Goal: Task Accomplishment & Management: Manage account settings

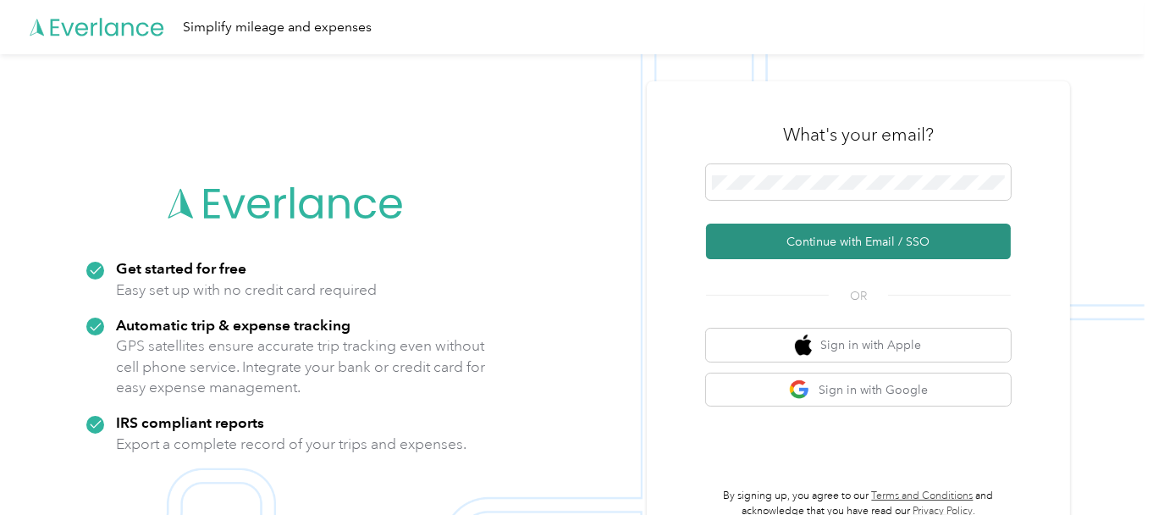
click at [846, 246] on button "Continue with Email / SSO" at bounding box center [858, 242] width 305 height 36
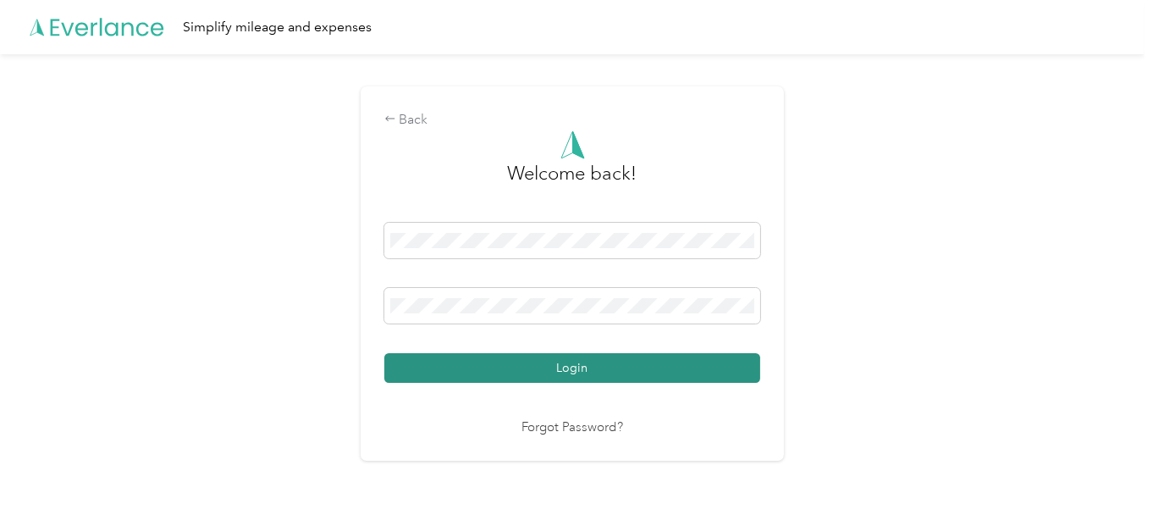
click at [488, 368] on button "Login" at bounding box center [572, 368] width 376 height 30
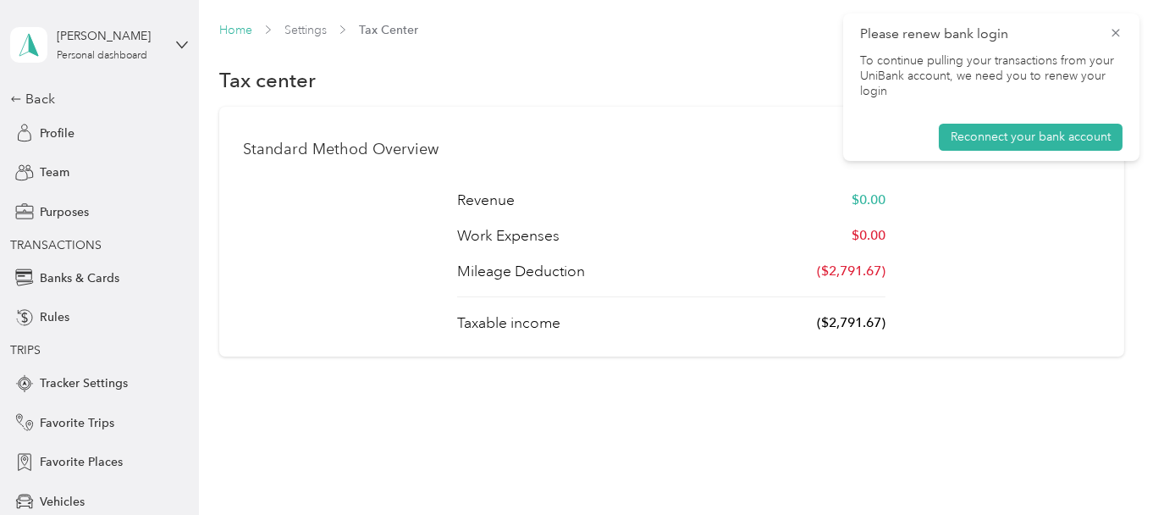
click at [237, 26] on link "Home" at bounding box center [235, 30] width 33 height 14
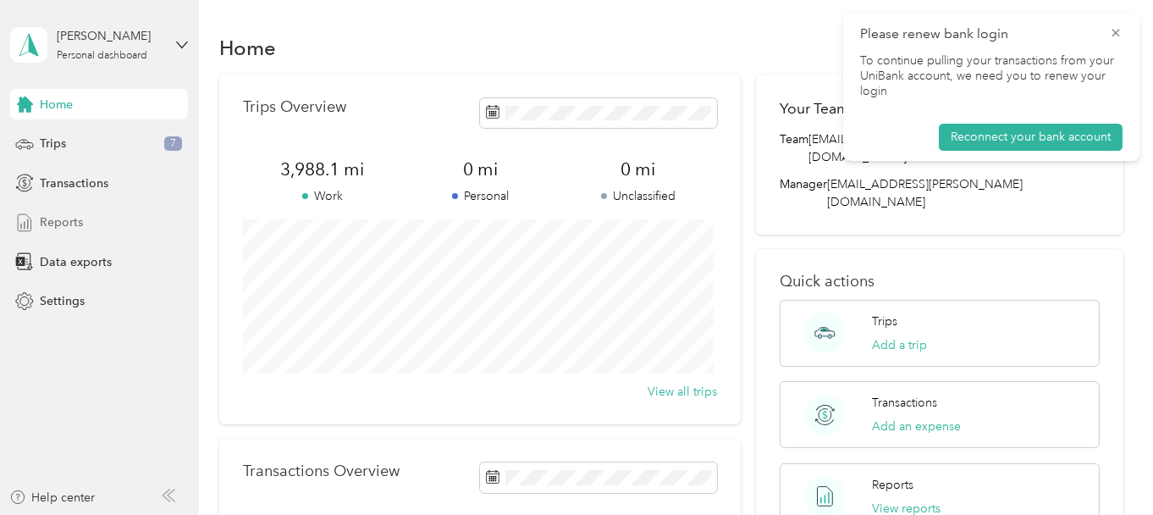
click at [68, 224] on span "Reports" at bounding box center [61, 222] width 43 height 18
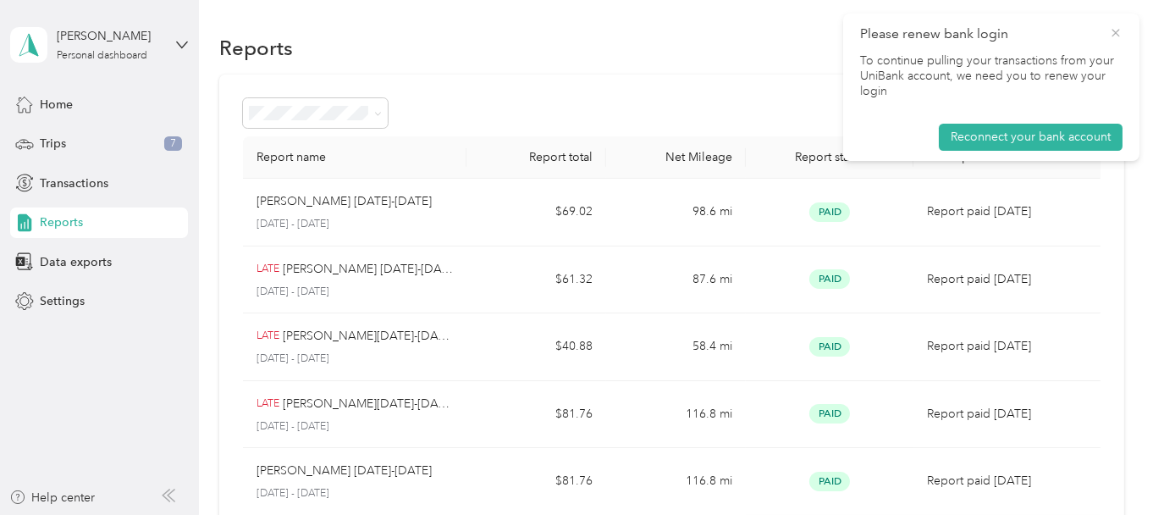
click at [1112, 30] on icon at bounding box center [1116, 32] width 14 height 15
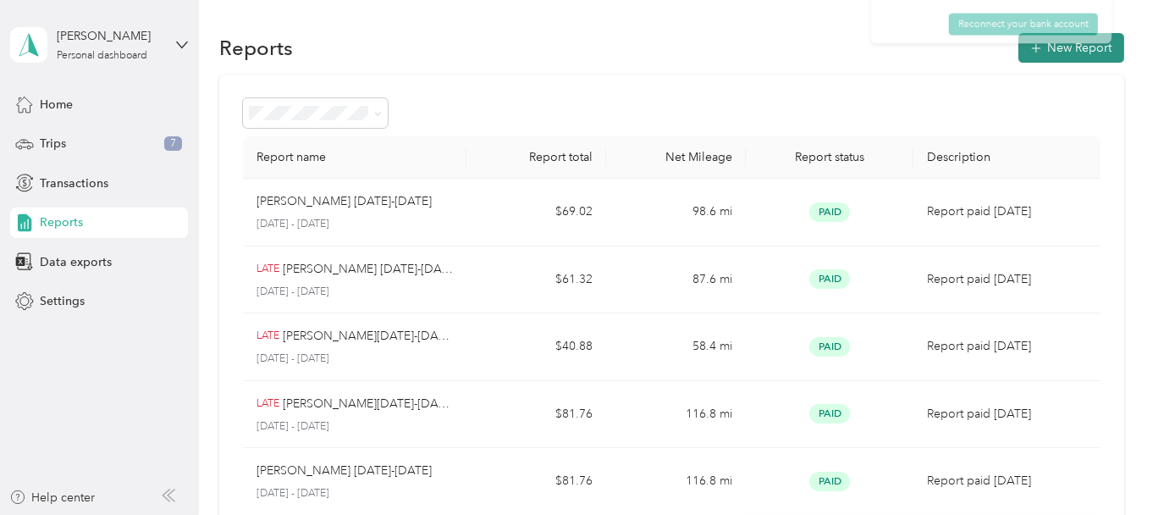
click at [1083, 44] on button "New Report" at bounding box center [1072, 48] width 106 height 30
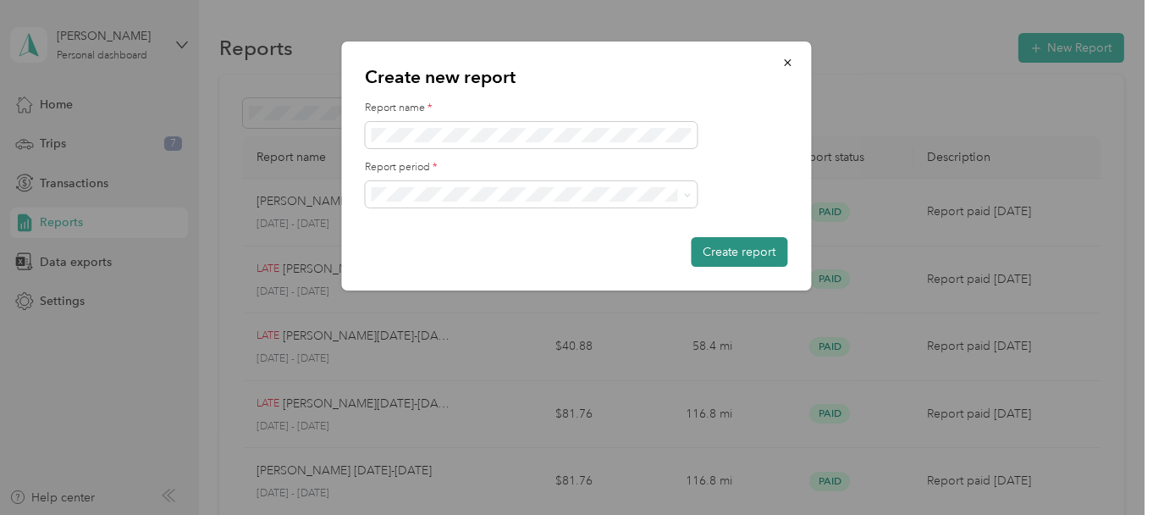
drag, startPoint x: 729, startPoint y: 257, endPoint x: 703, endPoint y: 263, distance: 26.7
click at [728, 257] on button "Create report" at bounding box center [740, 252] width 97 height 30
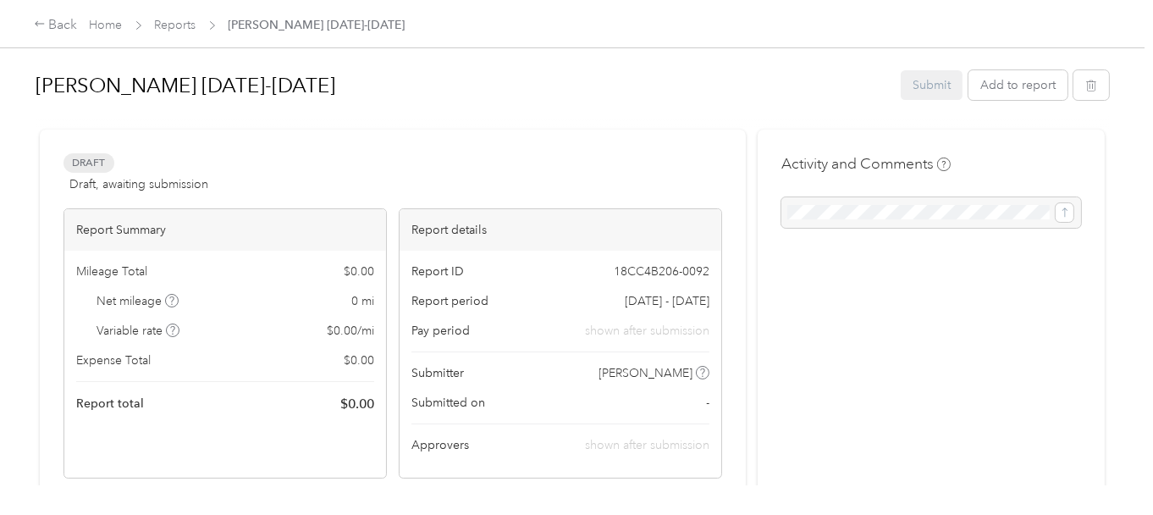
click at [843, 96] on h1 "[PERSON_NAME] [DATE]-[DATE]" at bounding box center [463, 85] width 854 height 41
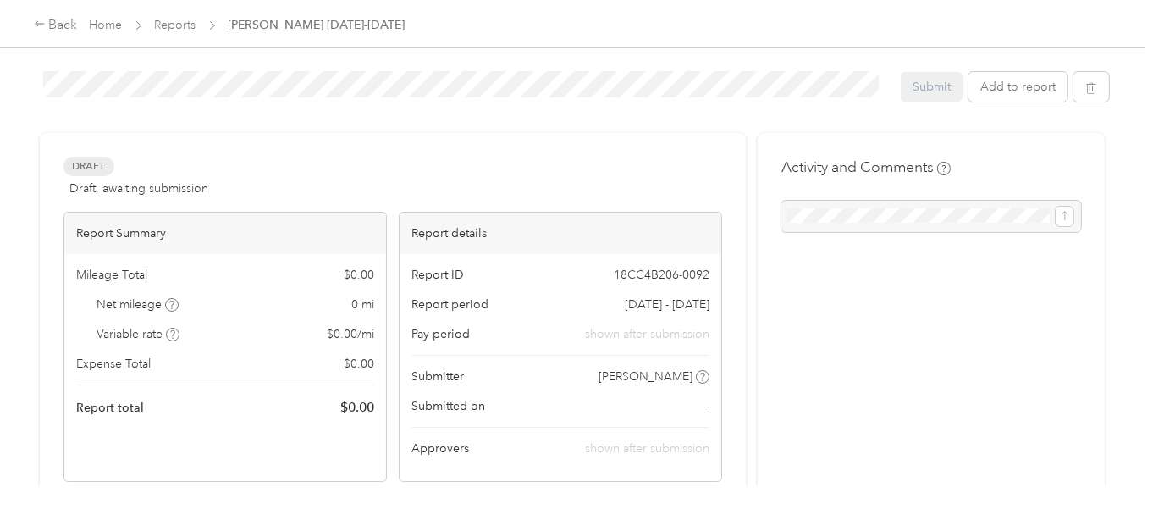
click at [775, 135] on div "Activity and Comments" at bounding box center [931, 517] width 347 height 768
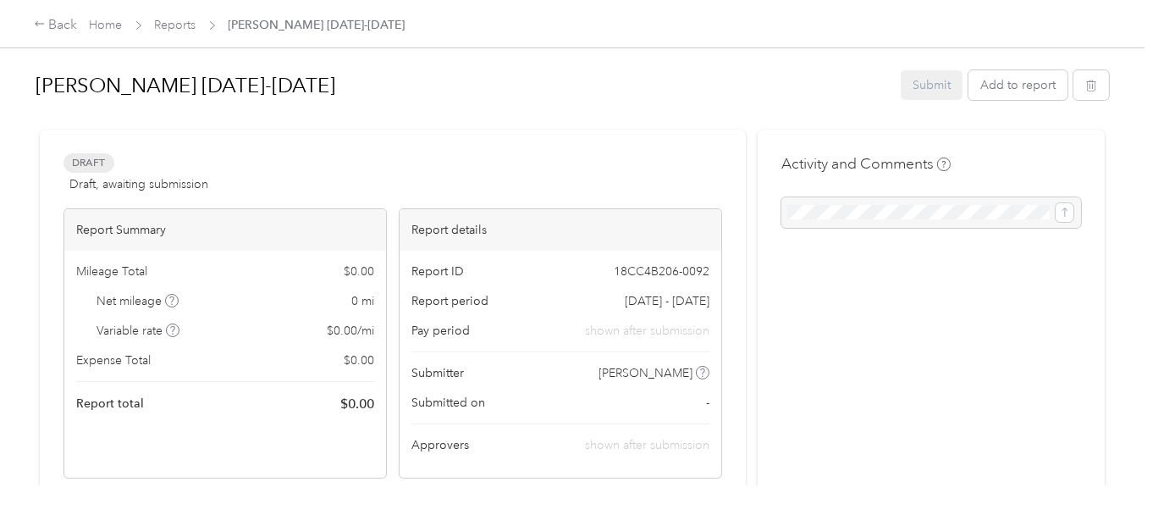
click at [936, 93] on div "Submit Add to report" at bounding box center [1005, 85] width 208 height 30
click at [813, 209] on div at bounding box center [932, 212] width 300 height 30
drag, startPoint x: 983, startPoint y: 213, endPoint x: 1029, endPoint y: 207, distance: 46.1
click at [984, 213] on div at bounding box center [932, 212] width 300 height 30
click at [1050, 215] on div at bounding box center [932, 212] width 300 height 30
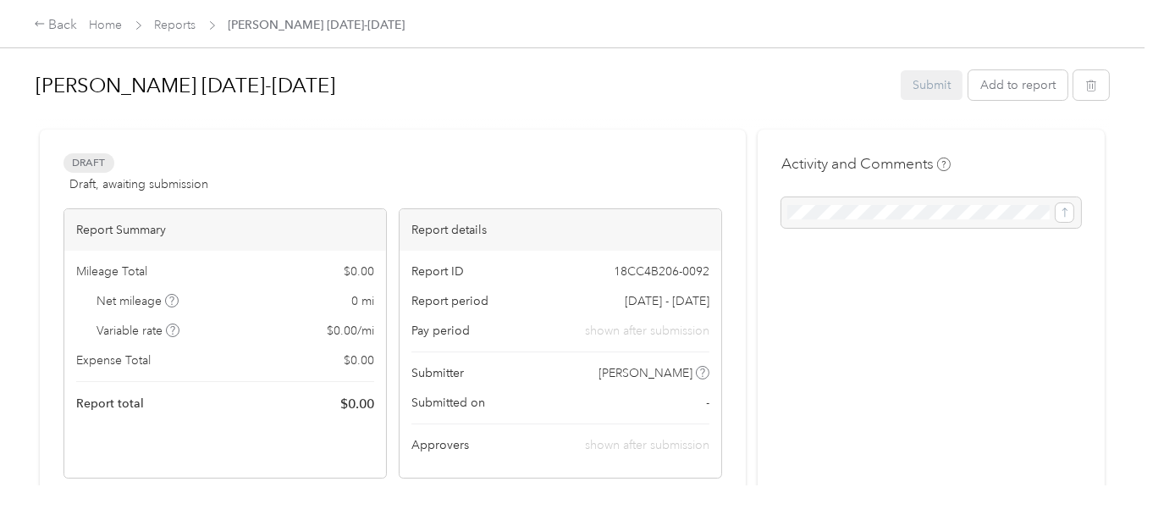
click at [807, 209] on div at bounding box center [932, 212] width 300 height 30
click at [992, 80] on button "Add to report" at bounding box center [1018, 85] width 99 height 30
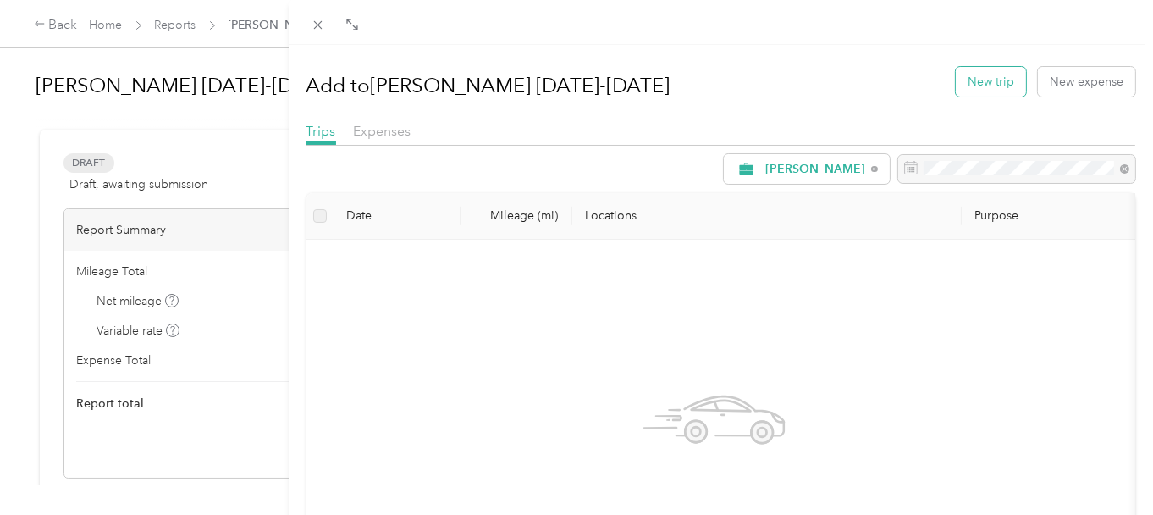
click at [966, 85] on button "New trip" at bounding box center [991, 82] width 70 height 30
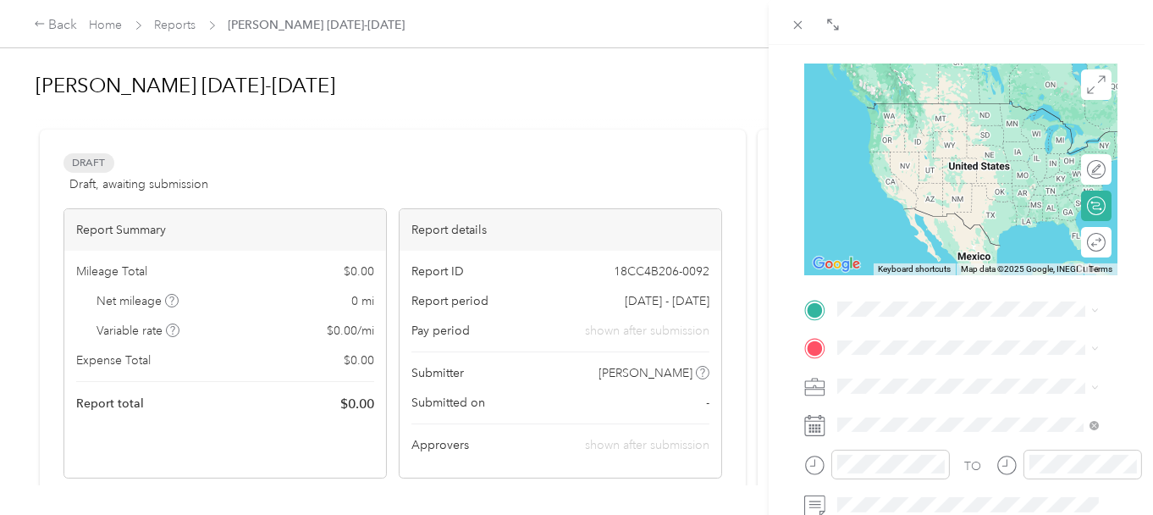
scroll to position [169, 0]
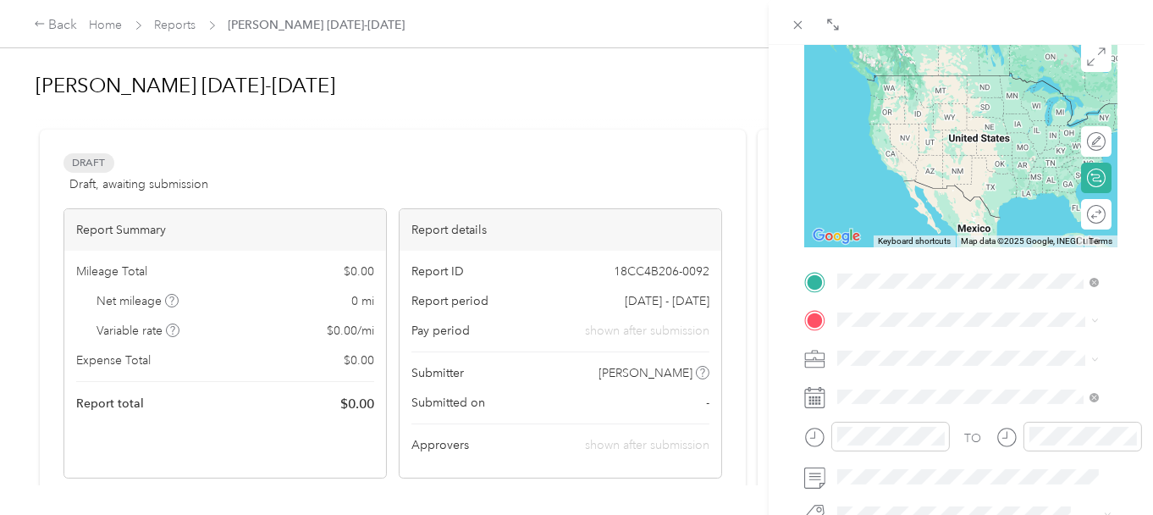
click at [910, 345] on span "[STREET_ADDRESS][PERSON_NAME][US_STATE]" at bounding box center [982, 349] width 224 height 30
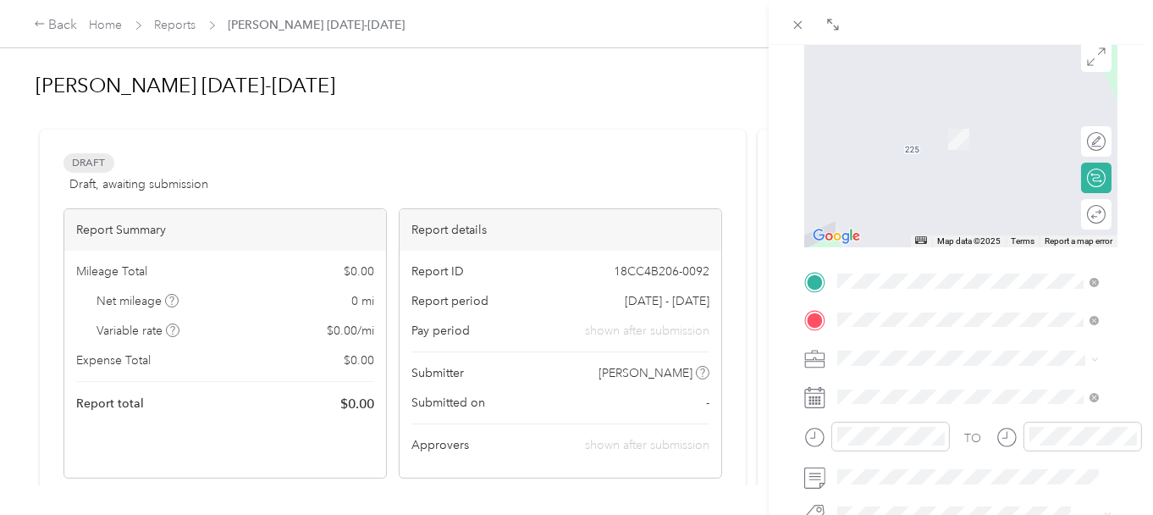
click at [937, 168] on span "[STREET_ADDRESS][PERSON_NAME][US_STATE]" at bounding box center [982, 156] width 224 height 30
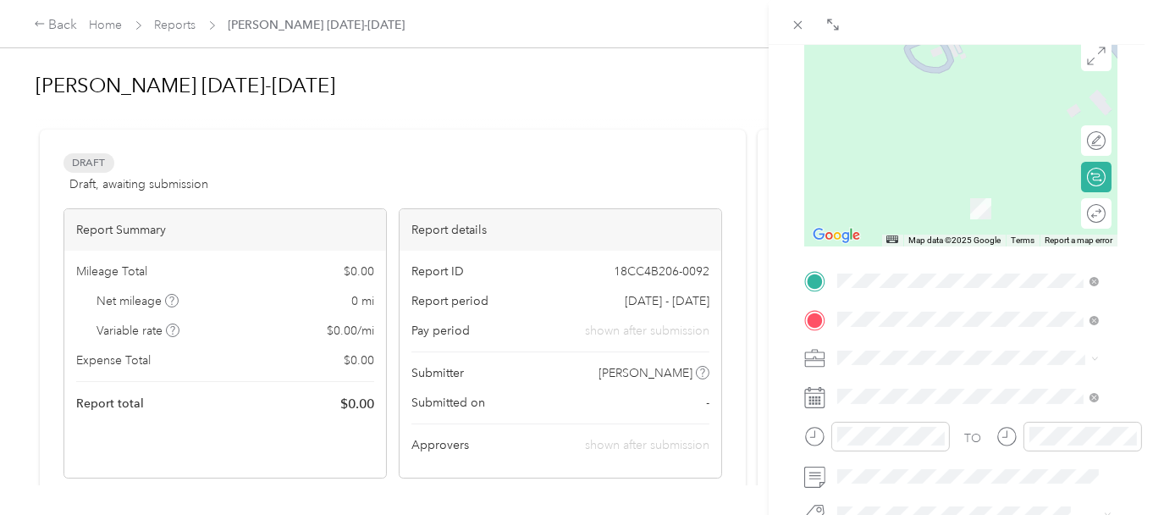
click at [815, 394] on icon at bounding box center [814, 397] width 21 height 21
click at [815, 398] on icon at bounding box center [814, 397] width 21 height 21
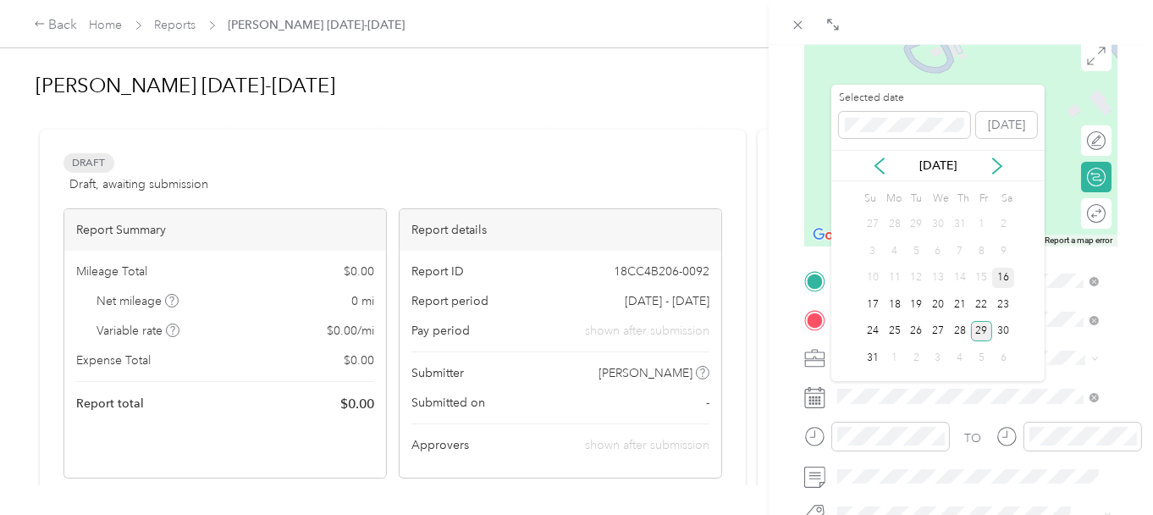
click at [1008, 274] on div "16" at bounding box center [1003, 278] width 22 height 21
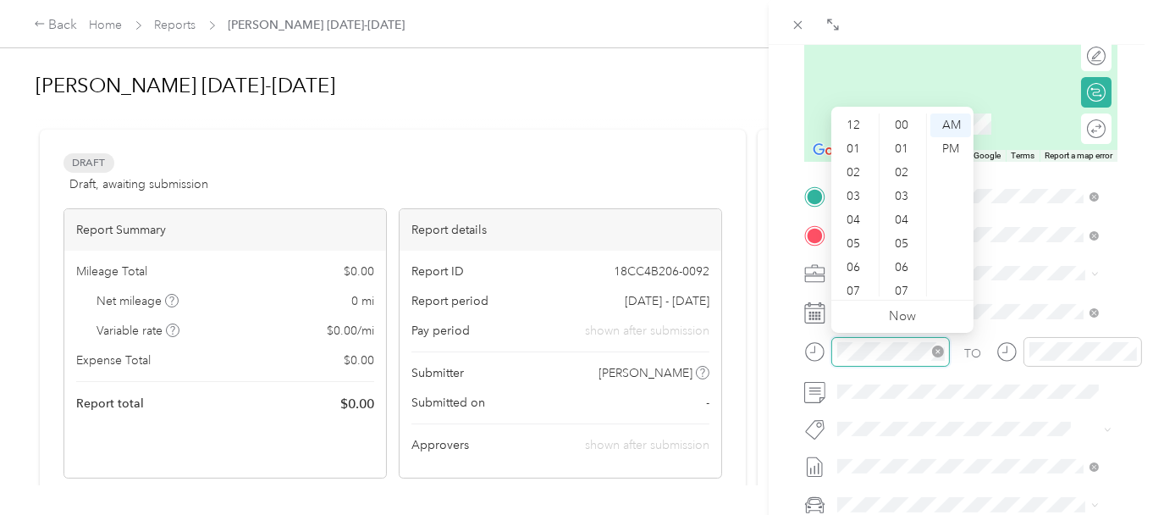
scroll to position [102, 0]
click at [826, 351] on div at bounding box center [877, 352] width 146 height 30
drag, startPoint x: 858, startPoint y: 208, endPoint x: 882, endPoint y: 196, distance: 26.5
click at [858, 207] on div "08" at bounding box center [855, 214] width 41 height 24
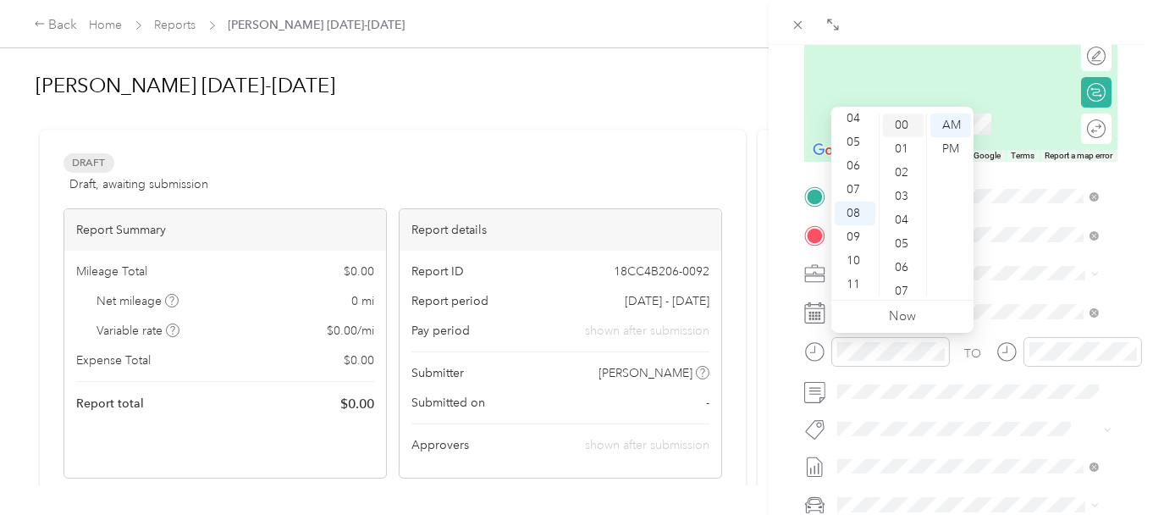
click at [898, 119] on div "00" at bounding box center [903, 125] width 41 height 24
click at [950, 123] on div "AM" at bounding box center [951, 125] width 41 height 24
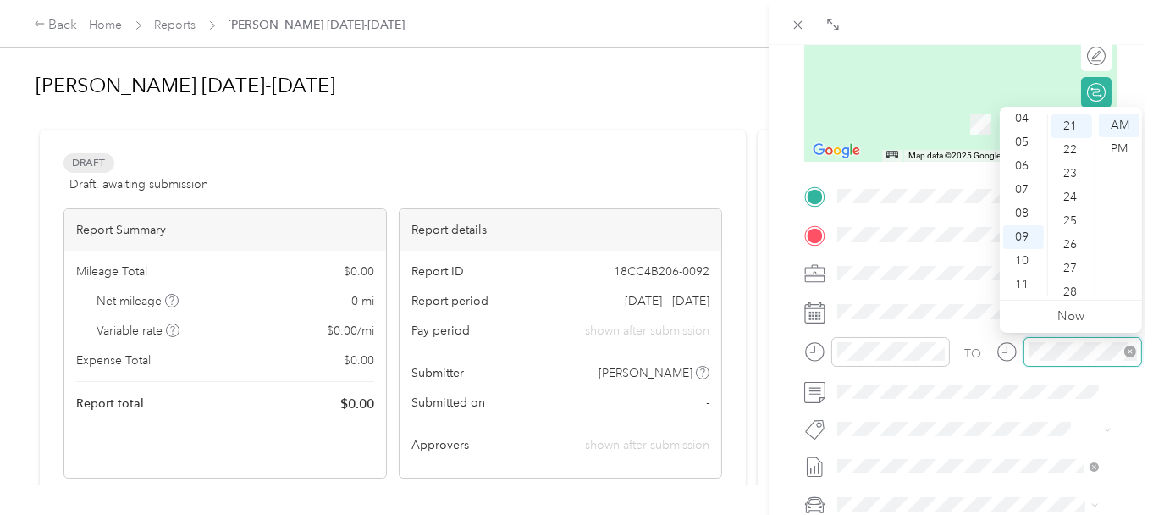
scroll to position [497, 0]
click at [999, 354] on div at bounding box center [1070, 352] width 146 height 30
click at [1022, 234] on div "09" at bounding box center [1023, 237] width 41 height 24
click at [1072, 119] on div "00" at bounding box center [1072, 125] width 41 height 24
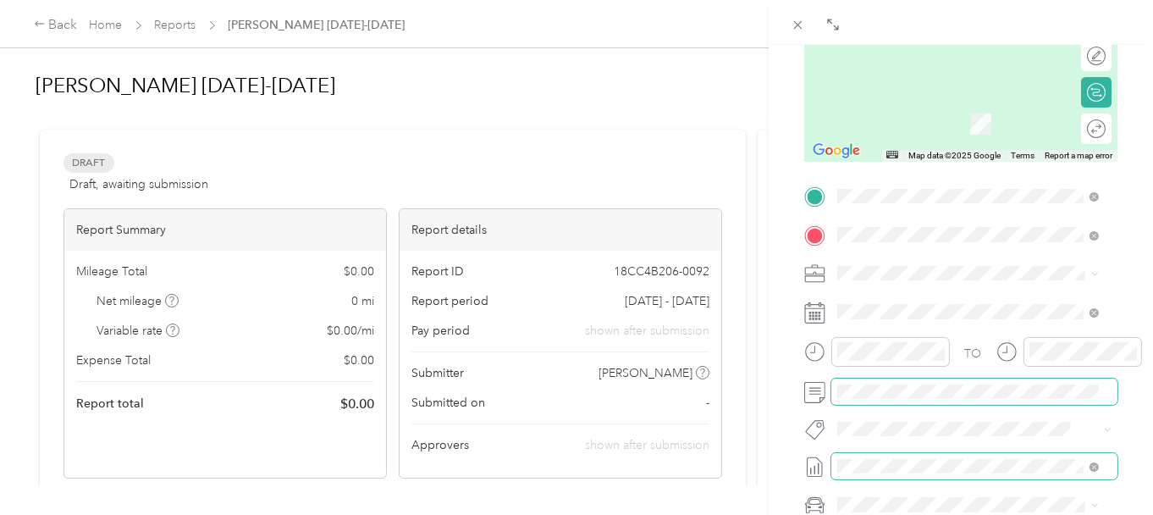
scroll to position [360, 0]
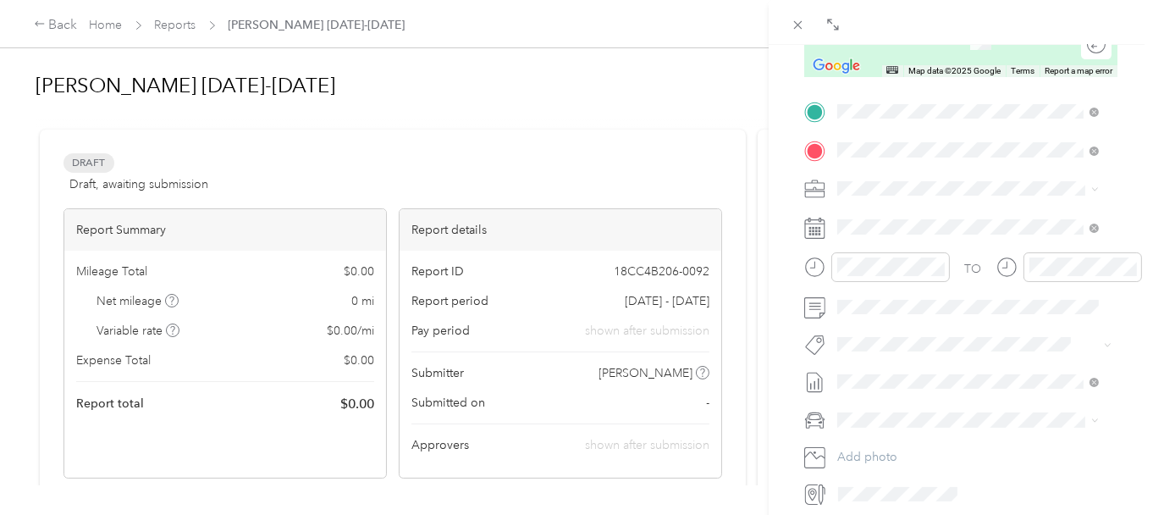
click at [859, 451] on li "Camry" at bounding box center [969, 449] width 274 height 30
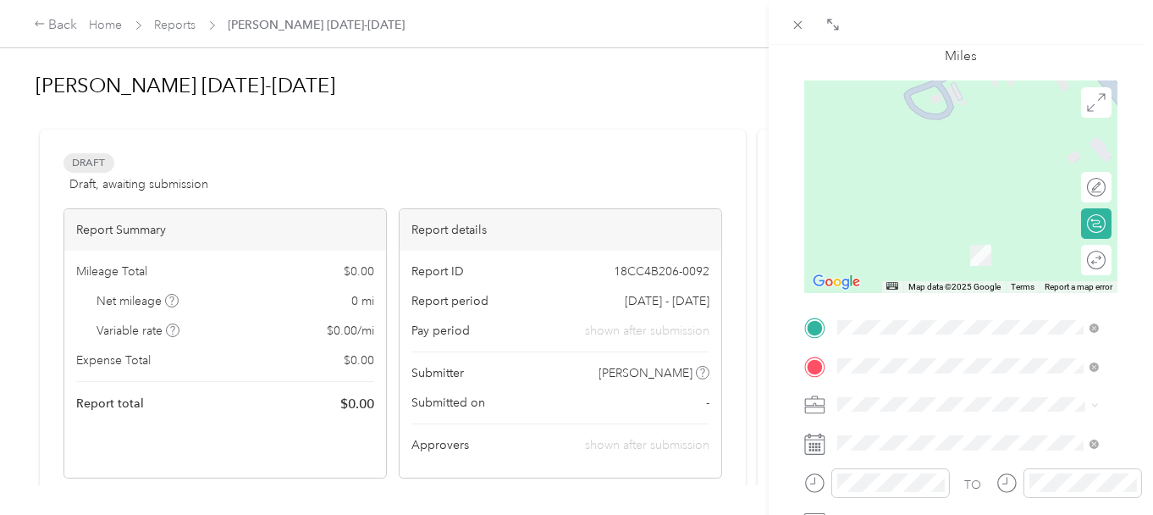
scroll to position [21, 0]
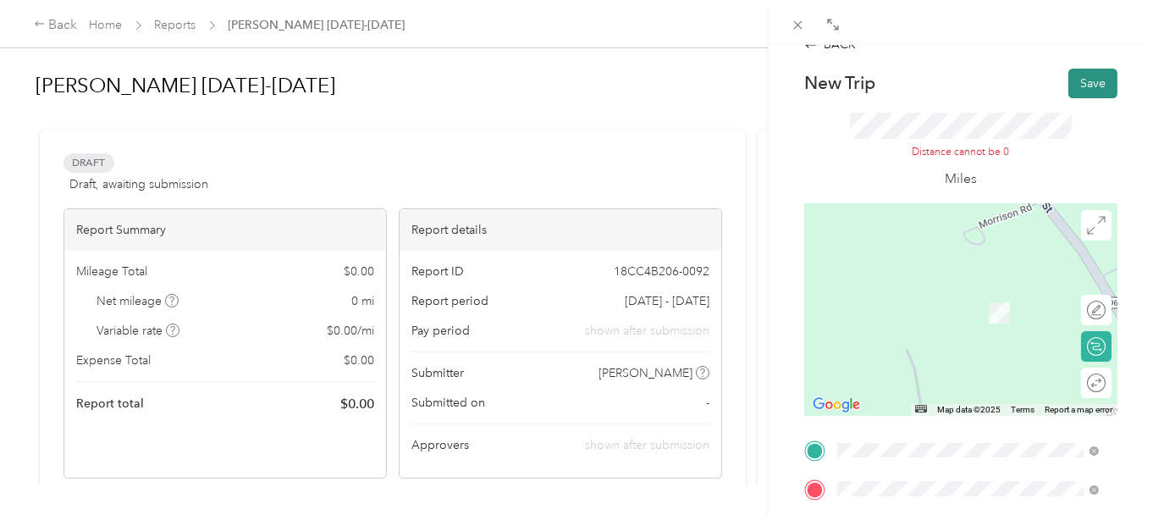
click at [1075, 87] on button "Save" at bounding box center [1093, 84] width 49 height 30
click at [91, 16] on div "BACK New Trip Save This trip cannot be edited because it is either under review…" at bounding box center [576, 257] width 1153 height 515
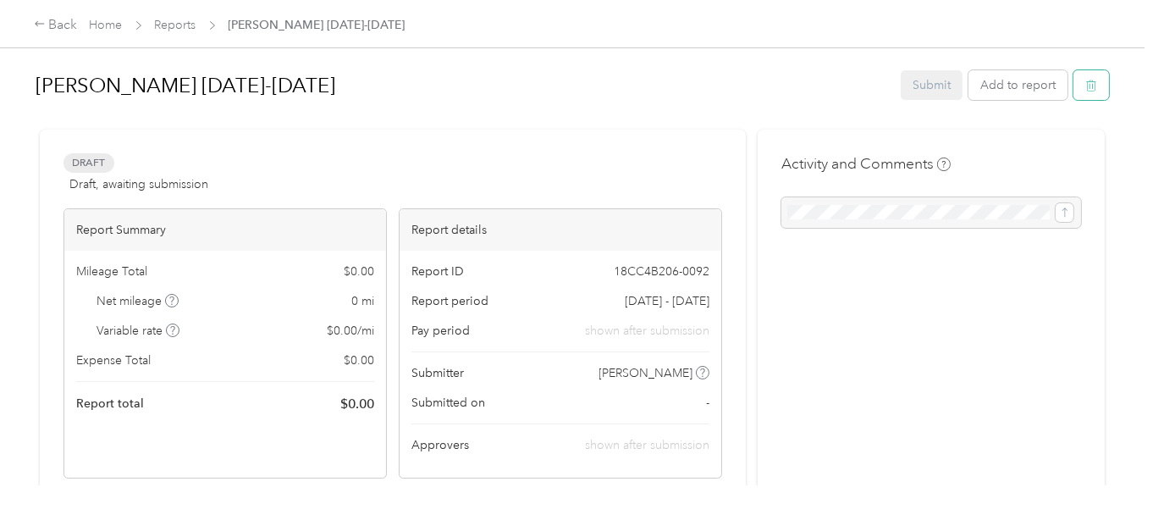
click at [1077, 85] on button "button" at bounding box center [1092, 85] width 36 height 30
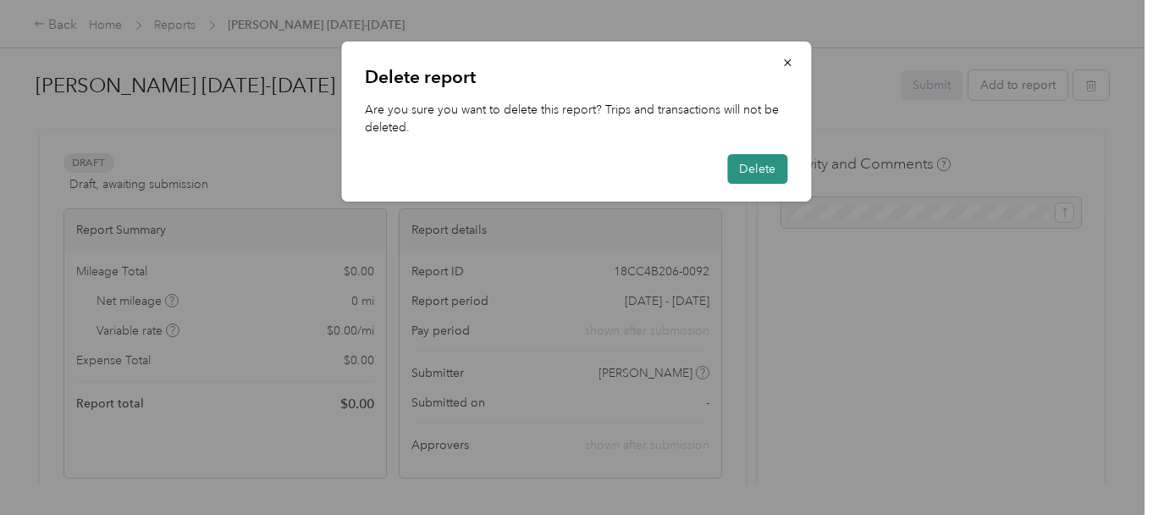
click at [779, 169] on button "Delete" at bounding box center [758, 169] width 60 height 30
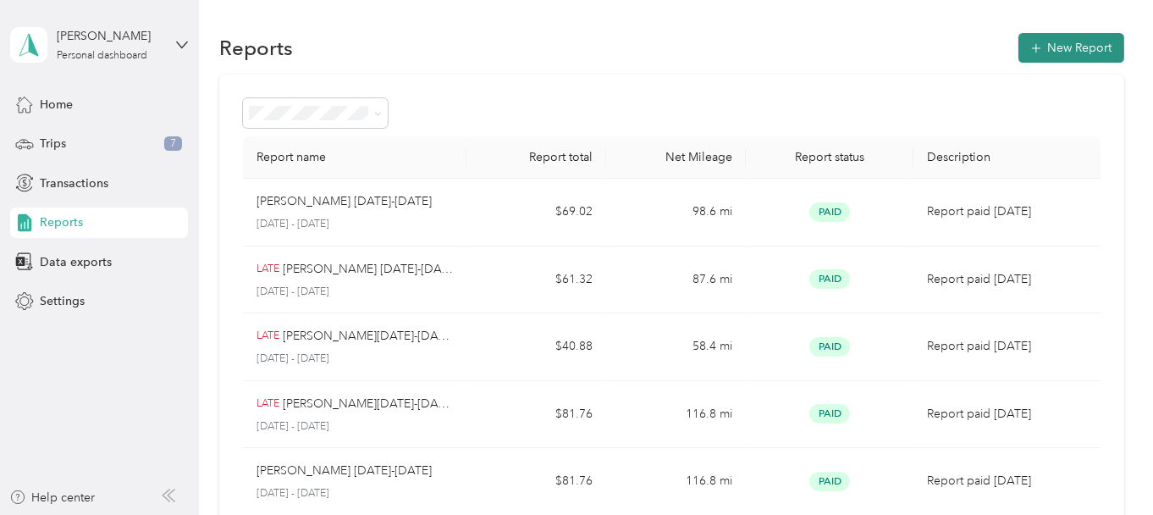
click at [1047, 51] on button "New Report" at bounding box center [1072, 48] width 106 height 30
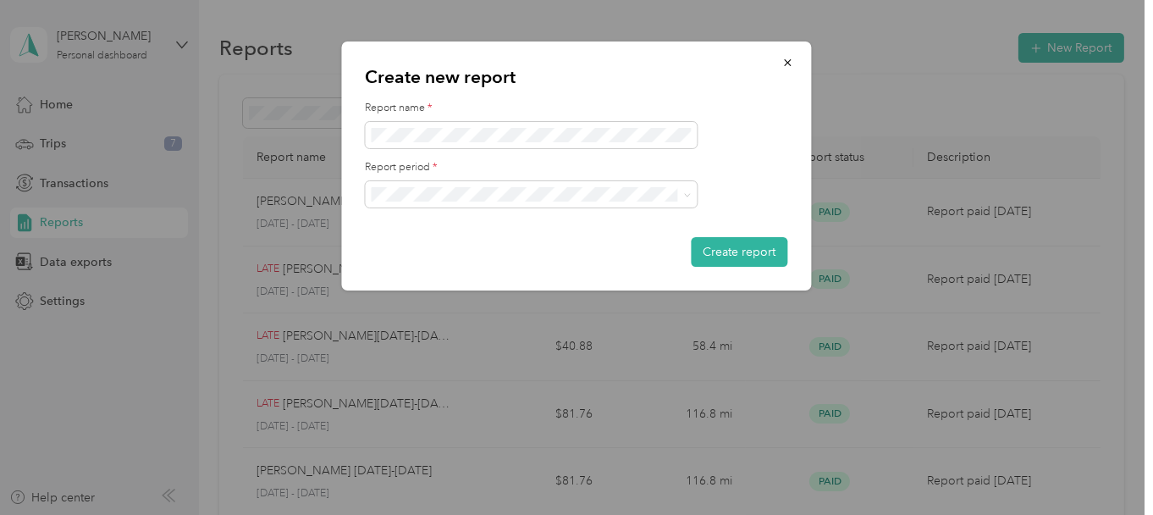
click at [440, 250] on span "[DATE] - [DATE]" at bounding box center [420, 253] width 85 height 14
click at [721, 247] on button "Create report" at bounding box center [740, 252] width 97 height 30
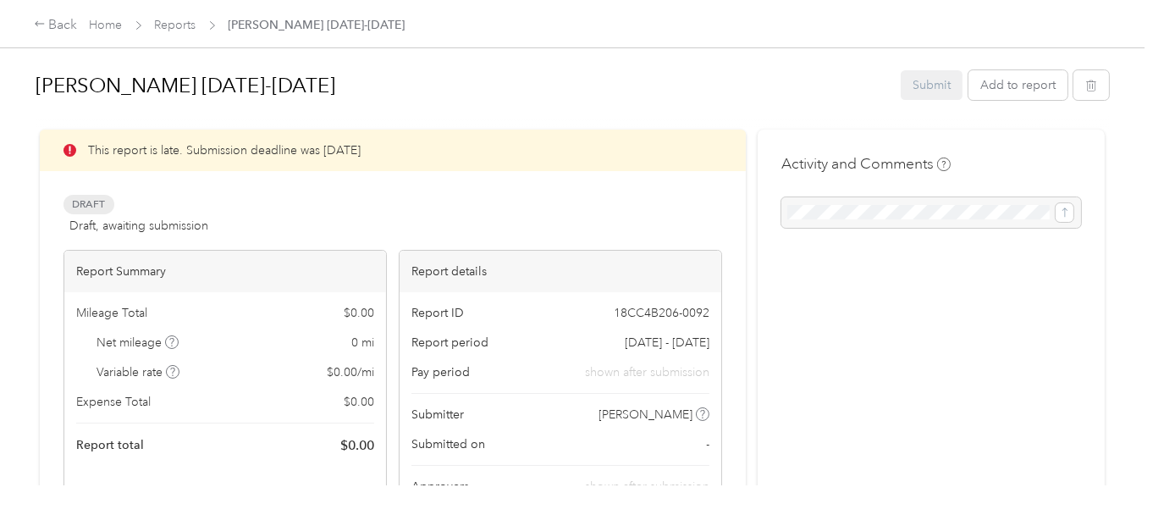
click at [806, 213] on div at bounding box center [932, 212] width 300 height 30
click at [872, 179] on div "Activity and Comments" at bounding box center [932, 190] width 300 height 75
click at [992, 92] on button "Add to report" at bounding box center [1018, 85] width 99 height 30
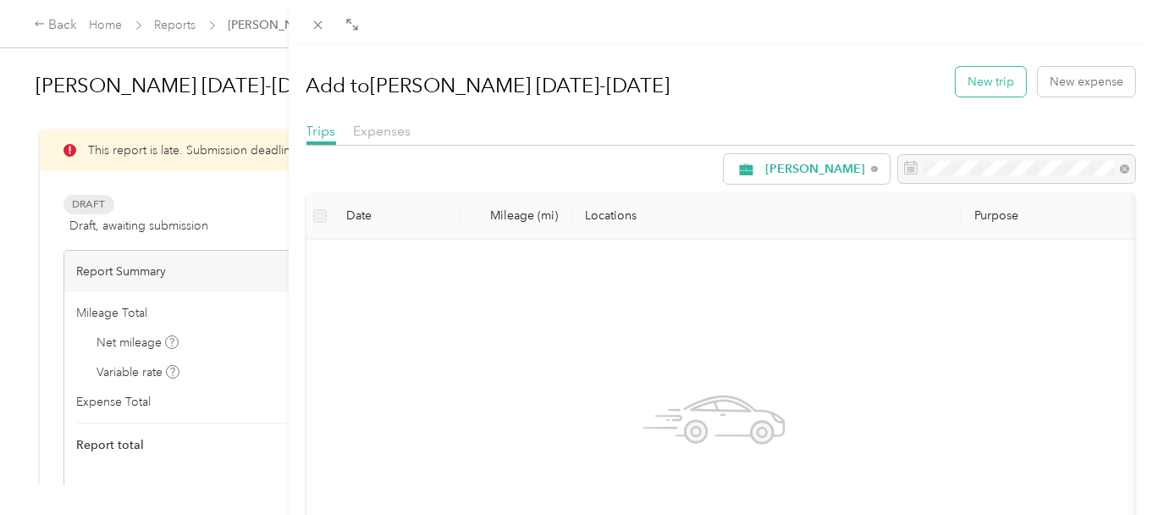
click at [977, 83] on button "New trip" at bounding box center [991, 82] width 70 height 30
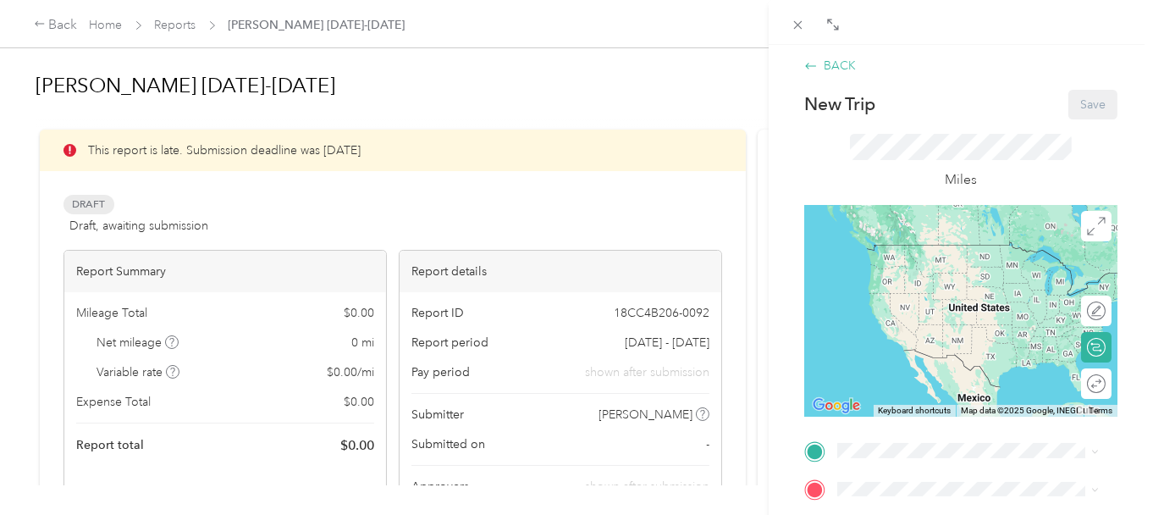
click at [828, 63] on div "BACK" at bounding box center [830, 66] width 52 height 18
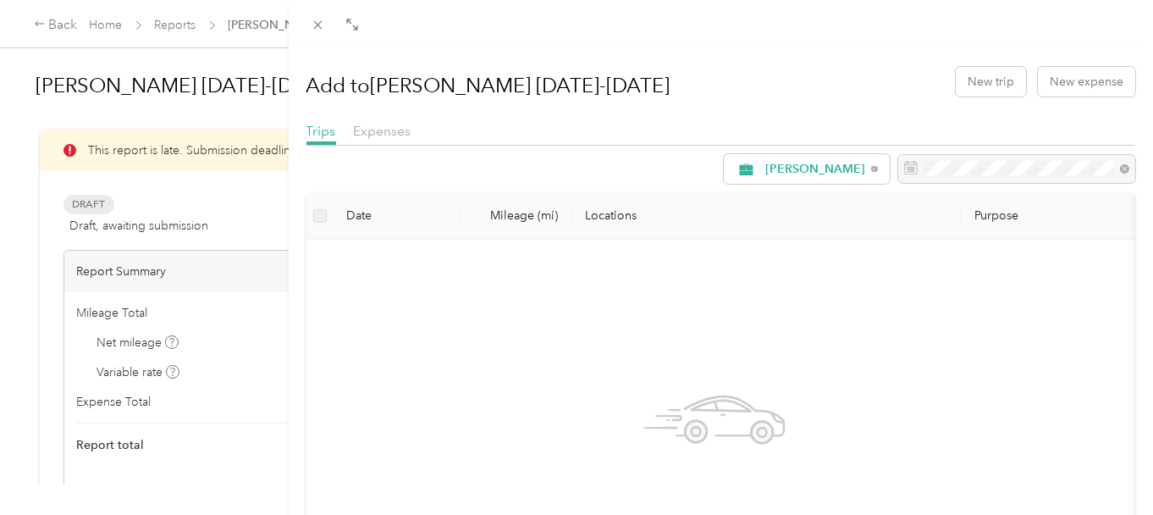
click at [99, 23] on div "Add to [GEOGRAPHIC_DATA] [DATE]-[DATE] New trip New expense Trips Expenses [PER…" at bounding box center [576, 257] width 1153 height 515
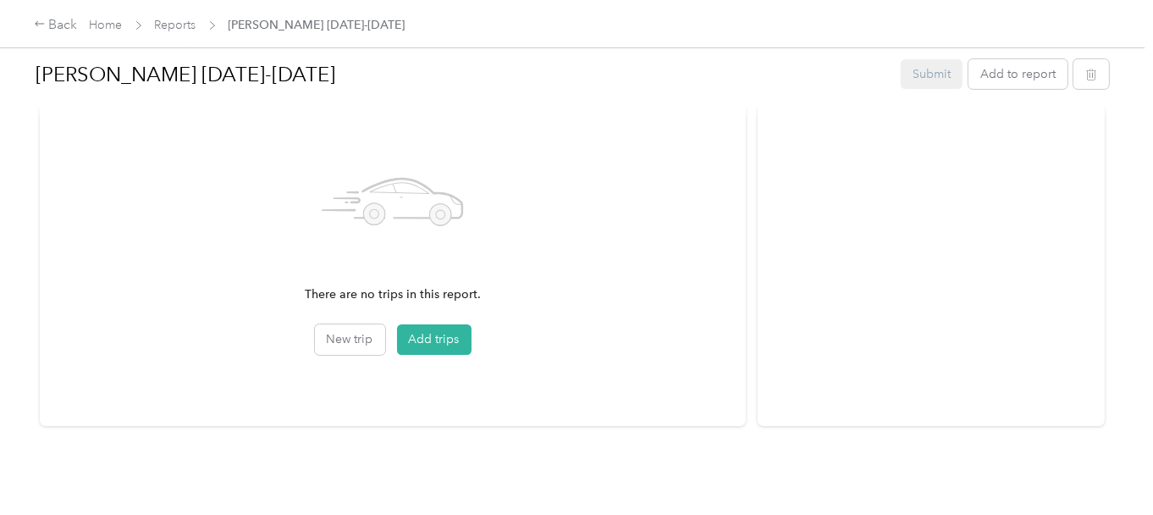
scroll to position [522, 0]
click at [428, 329] on button "Add trips" at bounding box center [434, 339] width 75 height 30
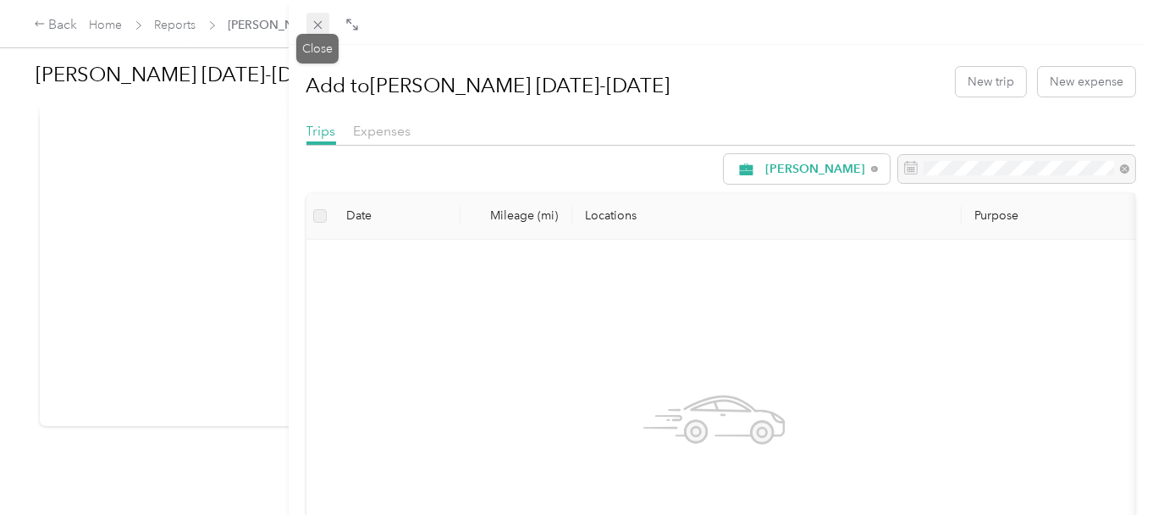
click at [318, 18] on icon at bounding box center [318, 25] width 14 height 14
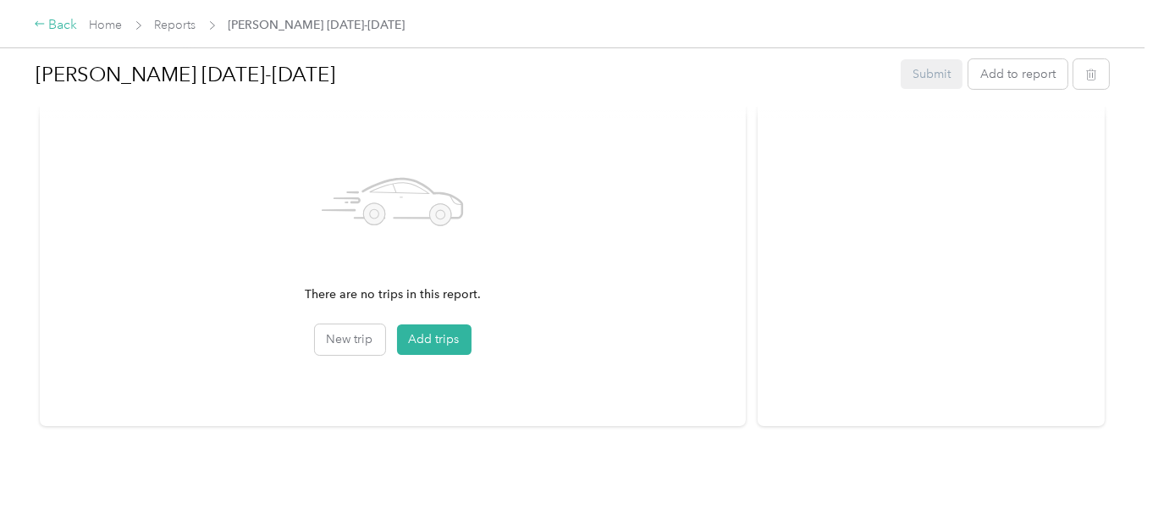
click at [59, 25] on div "Back" at bounding box center [56, 25] width 44 height 20
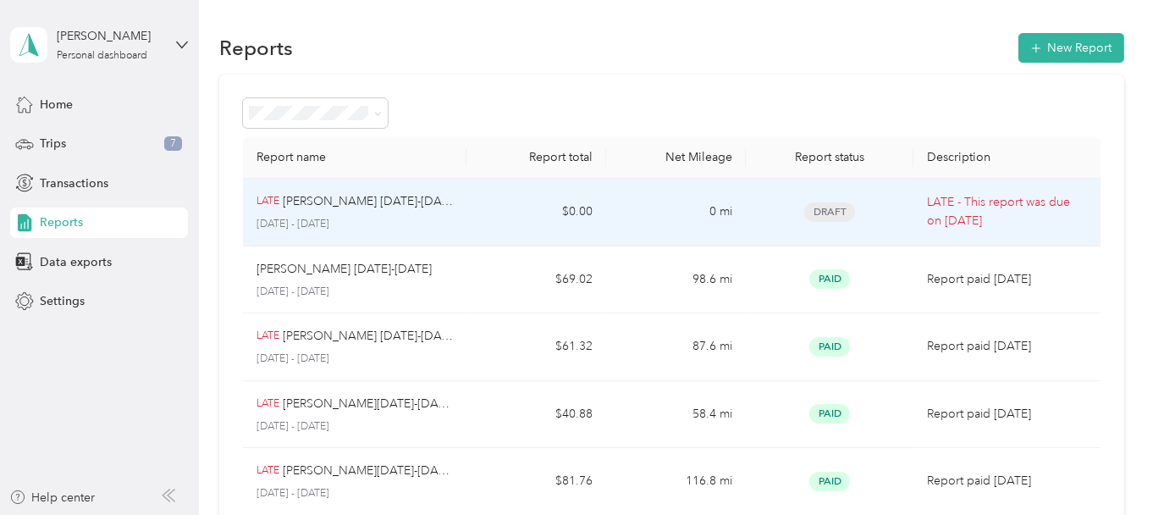
click at [819, 211] on span "Draft" at bounding box center [829, 211] width 51 height 19
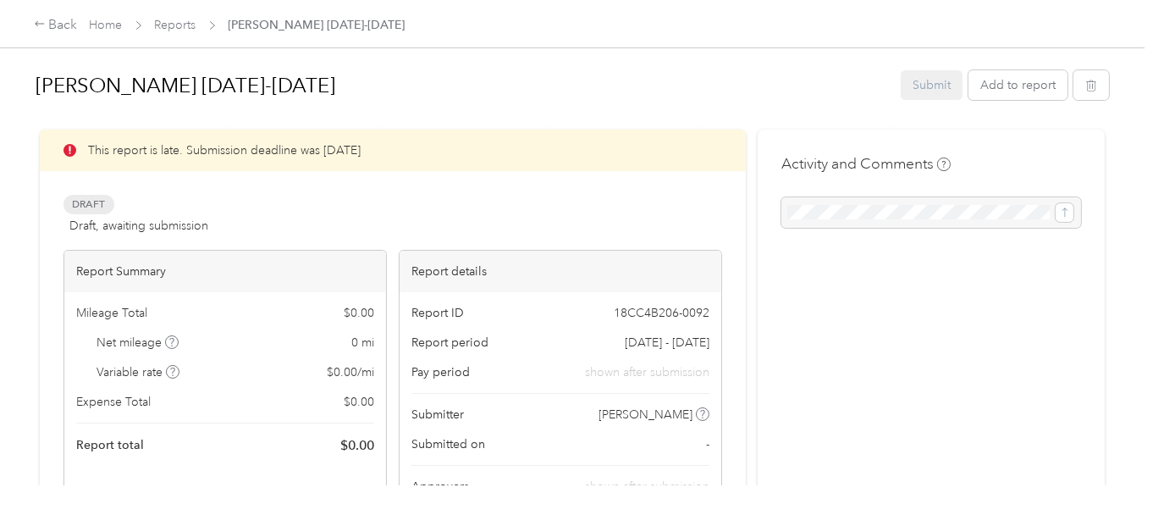
click at [940, 79] on div "Submit Add to report" at bounding box center [1005, 85] width 208 height 30
click at [840, 221] on div at bounding box center [932, 212] width 300 height 30
click at [987, 82] on button "Add to report" at bounding box center [1018, 85] width 99 height 30
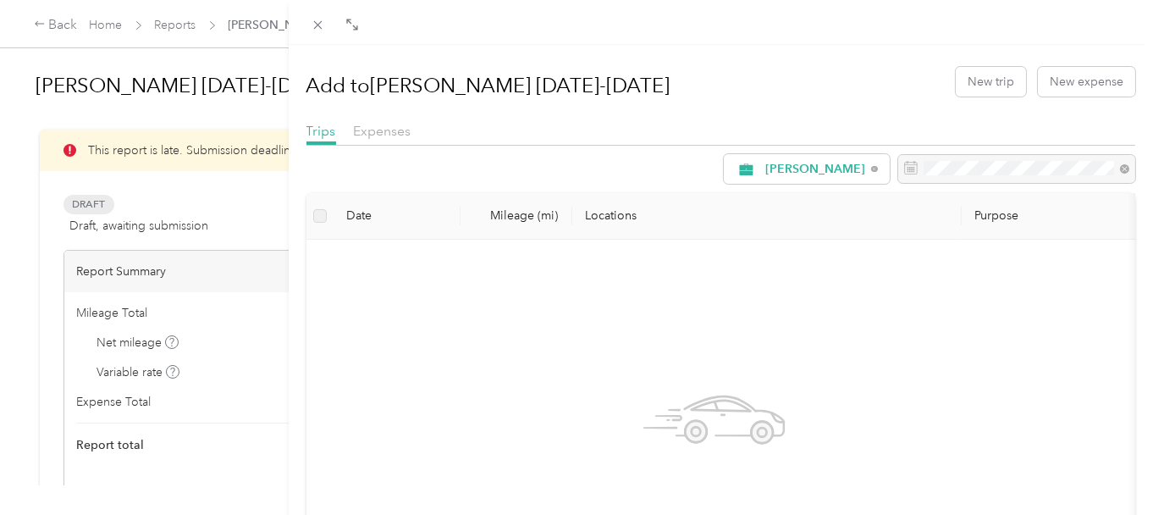
click at [53, 24] on div "Add to [GEOGRAPHIC_DATA] [DATE]-[DATE] New trip New expense Trips Expenses [PER…" at bounding box center [576, 257] width 1153 height 515
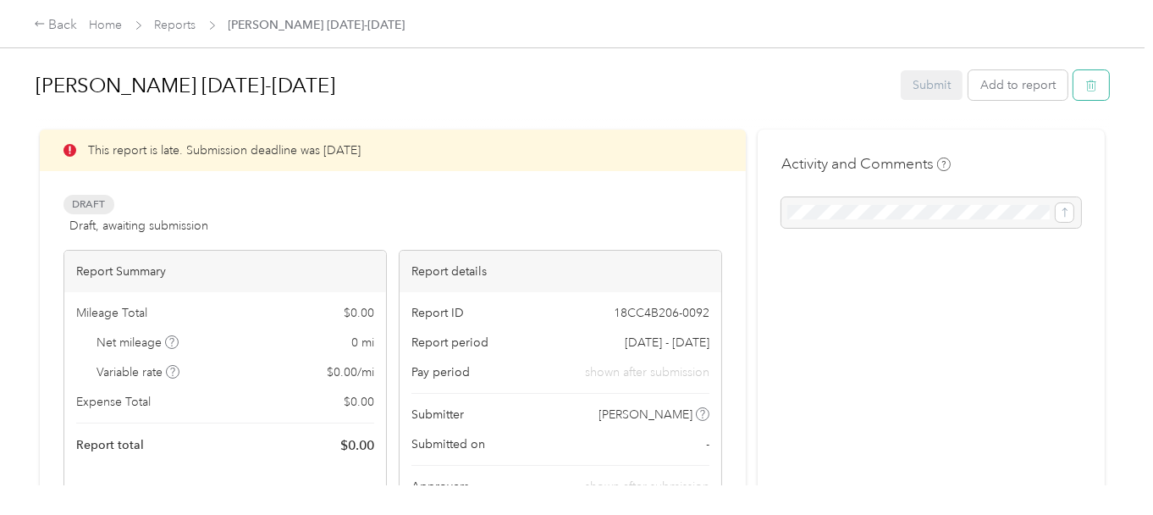
click at [1080, 85] on button "button" at bounding box center [1092, 85] width 36 height 30
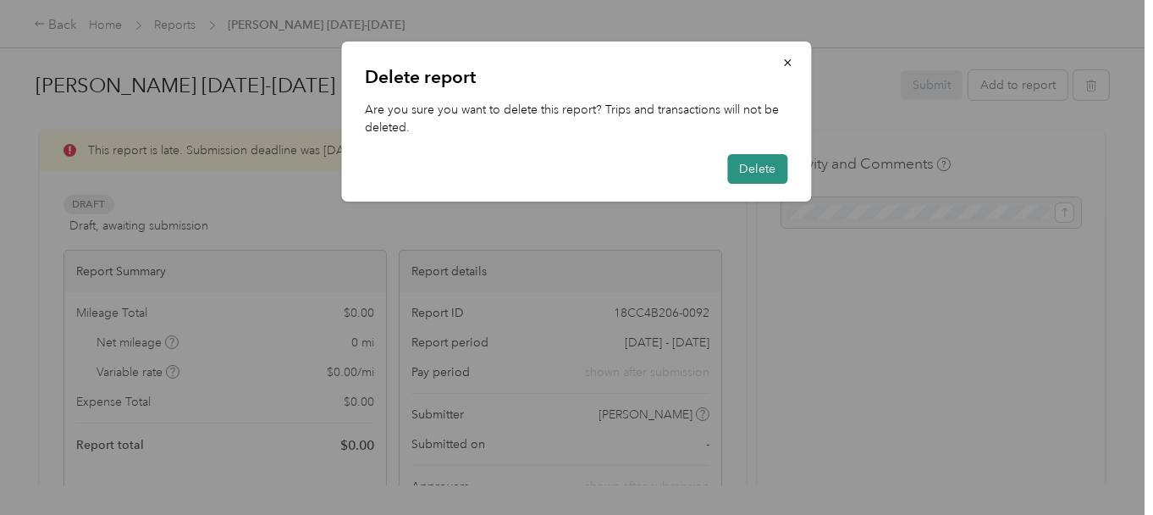
click at [761, 173] on button "Delete" at bounding box center [758, 169] width 60 height 30
